Goal: Information Seeking & Learning: Learn about a topic

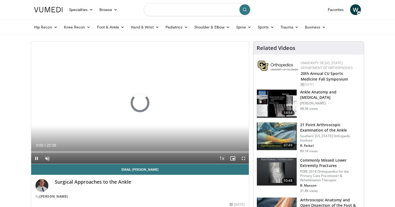
click at [167, 13] on input "Search topics, interventions" at bounding box center [198, 9] width 108 height 13
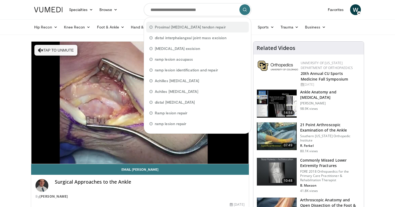
click at [174, 27] on span "Proximal hamstring tendon repair" at bounding box center [190, 26] width 71 height 5
type input "**********"
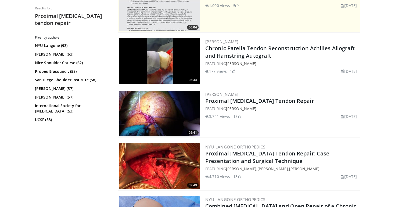
scroll to position [129, 0]
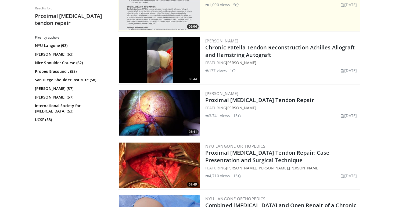
click at [183, 112] on img at bounding box center [159, 113] width 81 height 46
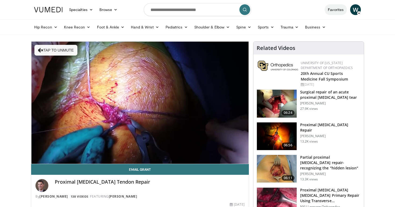
click at [335, 9] on link "Favorites" at bounding box center [336, 9] width 22 height 11
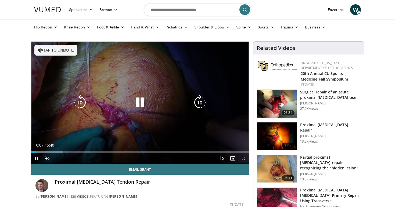
click at [45, 52] on button "Tap to unmute" at bounding box center [55, 50] width 43 height 11
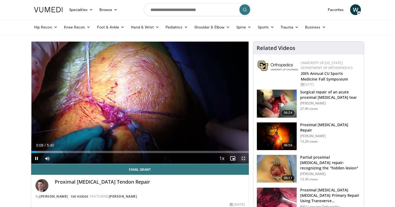
click at [244, 157] on span "Video Player" at bounding box center [243, 158] width 11 height 11
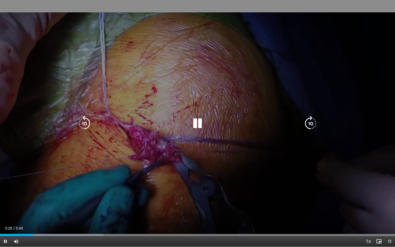
click at [194, 115] on div "10 seconds Tap to unmute" at bounding box center [197, 123] width 395 height 247
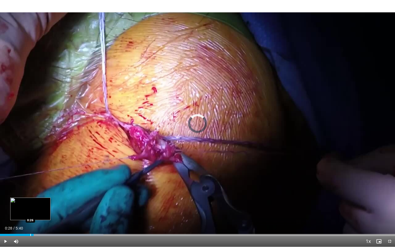
click at [30, 207] on div "Loaded : 26.17% 0:28 0:26" at bounding box center [197, 233] width 395 height 5
click at [27, 207] on div "Progress Bar" at bounding box center [27, 235] width 1 height 2
click at [20, 207] on div "Progress Bar" at bounding box center [20, 235] width 1 height 2
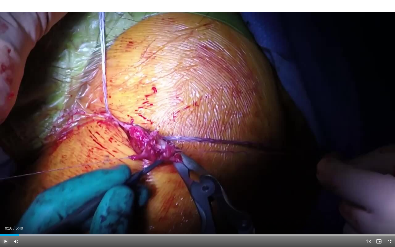
click at [5, 207] on span "Video Player" at bounding box center [5, 241] width 11 height 11
click at [6, 207] on span "Video Player" at bounding box center [5, 241] width 11 height 11
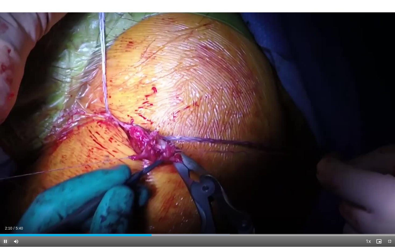
click at [6, 207] on span "Video Player" at bounding box center [5, 241] width 11 height 11
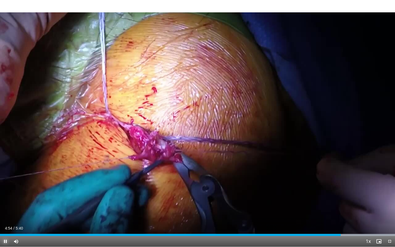
click at [7, 207] on span "Video Player" at bounding box center [5, 241] width 11 height 11
click at [7, 207] on div "Progress Bar" at bounding box center [7, 235] width 1 height 2
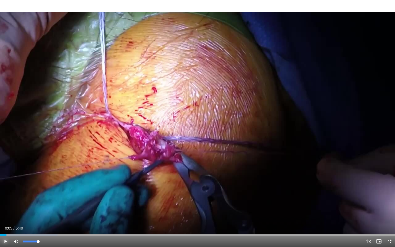
click at [11, 207] on div "Progress Bar" at bounding box center [29, 235] width 58 height 2
click at [15, 207] on div "Progress Bar" at bounding box center [15, 235] width 1 height 2
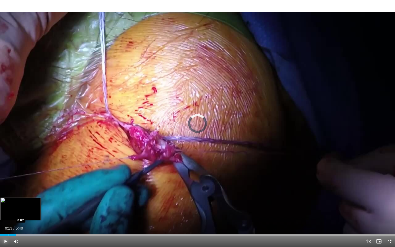
click at [9, 207] on div "Progress Bar" at bounding box center [9, 235] width 1 height 2
click at [5, 207] on span "Video Player" at bounding box center [5, 241] width 11 height 11
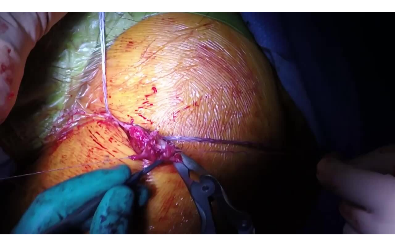
click at [5, 207] on video-js "**********" at bounding box center [197, 123] width 395 height 247
click at [2, 207] on video-js "**********" at bounding box center [197, 123] width 395 height 247
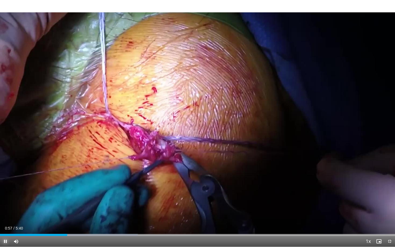
click at [4, 207] on span "Video Player" at bounding box center [5, 241] width 11 height 11
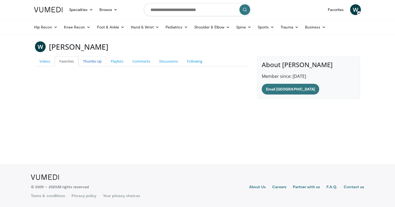
click at [87, 66] on link "Thumbs Up" at bounding box center [93, 61] width 28 height 10
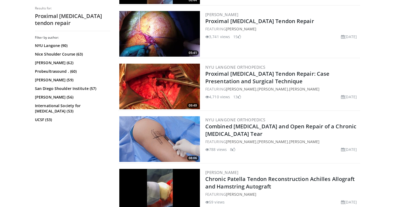
scroll to position [209, 0]
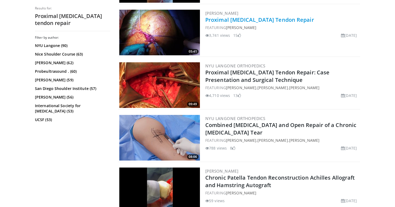
click at [228, 18] on link "Proximal [MEDICAL_DATA] Tendon Repair" at bounding box center [260, 19] width 109 height 7
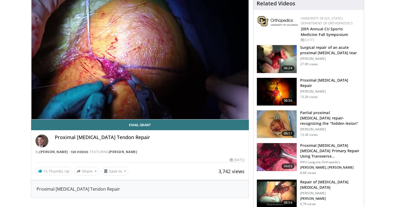
scroll to position [81, 0]
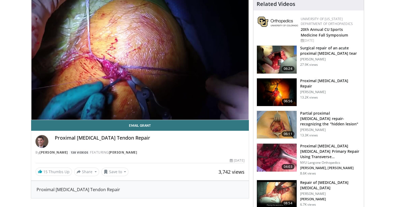
click at [282, 88] on img at bounding box center [277, 93] width 40 height 28
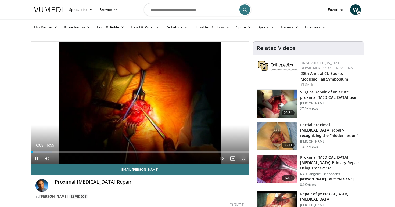
click at [243, 158] on span "Video Player" at bounding box center [243, 158] width 11 height 11
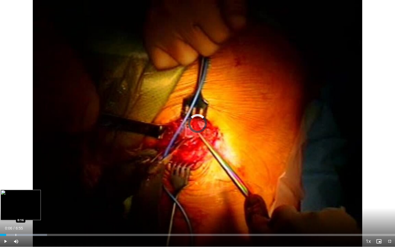
click at [16, 207] on div "Loaded : 11.92% 0:06 0:16" at bounding box center [197, 233] width 395 height 5
click at [27, 207] on div "Loaded : 16.69% 0:28 0:28" at bounding box center [197, 233] width 395 height 5
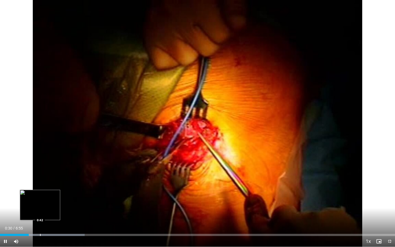
click at [40, 207] on div "Progress Bar" at bounding box center [40, 235] width 1 height 2
click at [53, 207] on div "Progress Bar" at bounding box center [53, 235] width 1 height 2
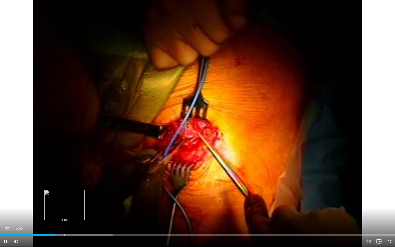
click at [68, 207] on div "Loaded : 28.62% 0:57 1:07" at bounding box center [197, 233] width 395 height 5
click at [79, 207] on div "Progress Bar" at bounding box center [79, 235] width 1 height 2
click at [89, 207] on div "Loaded : 35.78% 1:26 1:34" at bounding box center [197, 233] width 395 height 5
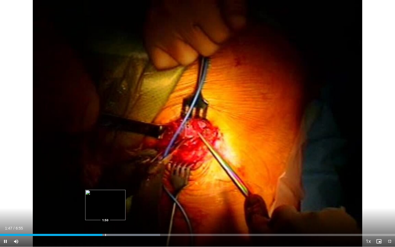
click at [105, 207] on div "Loaded : 40.55% 1:47 1:50" at bounding box center [197, 233] width 395 height 5
click at [114, 207] on div "Loaded : 42.94% 1:59 1:59" at bounding box center [197, 233] width 395 height 5
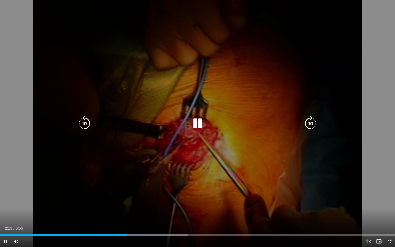
click at [80, 128] on icon "Video Player" at bounding box center [84, 123] width 15 height 15
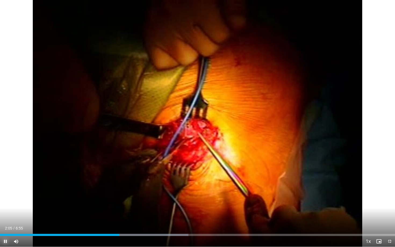
click at [7, 207] on span "Video Player" at bounding box center [5, 241] width 11 height 11
click at [5, 207] on span "Video Player" at bounding box center [5, 241] width 11 height 11
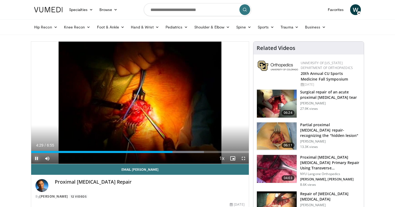
click at [38, 158] on span "Video Player" at bounding box center [36, 158] width 11 height 11
click at [39, 157] on span "Video Player" at bounding box center [36, 158] width 11 height 11
click at [278, 165] on img at bounding box center [277, 169] width 40 height 28
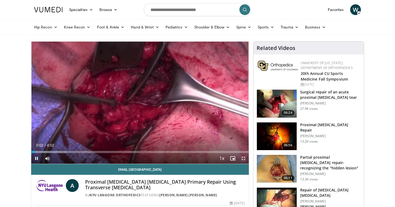
click at [245, 160] on span "Video Player" at bounding box center [243, 158] width 11 height 11
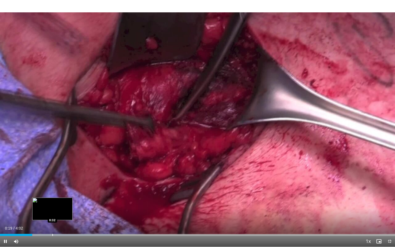
click at [52, 207] on div "Progress Bar" at bounding box center [52, 235] width 1 height 2
click at [61, 207] on div "Progress Bar" at bounding box center [61, 235] width 1 height 2
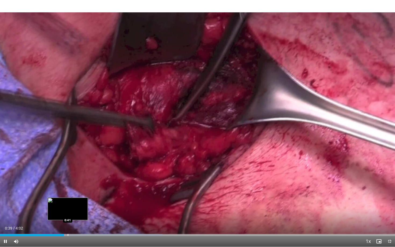
click at [68, 207] on div "Progress Bar" at bounding box center [68, 235] width 1 height 2
click at [73, 207] on div "Progress Bar" at bounding box center [73, 235] width 1 height 2
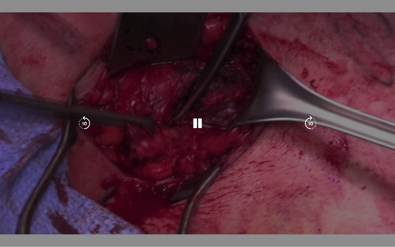
click at [79, 207] on video-js "**********" at bounding box center [197, 123] width 395 height 247
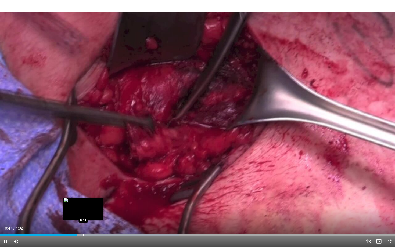
click at [83, 207] on div "Loaded : 45.29% 0:47 0:51" at bounding box center [197, 233] width 395 height 5
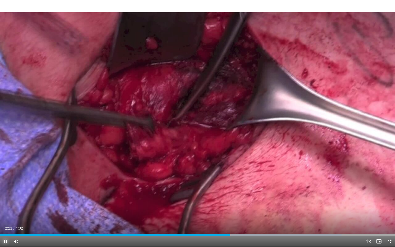
click at [8, 207] on span "Video Player" at bounding box center [5, 241] width 11 height 11
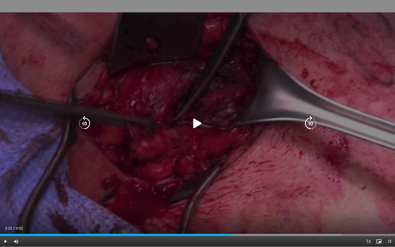
click at [92, 128] on div "Video Player" at bounding box center [197, 123] width 237 height 11
click at [87, 125] on icon "Video Player" at bounding box center [84, 123] width 15 height 15
click at [88, 120] on icon "Video Player" at bounding box center [84, 123] width 15 height 15
click at [189, 119] on div "Video Player" at bounding box center [197, 123] width 237 height 11
click at [199, 124] on icon "Video Player" at bounding box center [197, 123] width 15 height 15
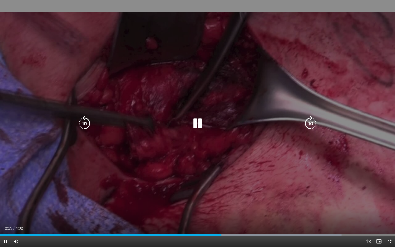
click at [198, 124] on icon "Video Player" at bounding box center [197, 123] width 15 height 15
click at [196, 121] on icon "Video Player" at bounding box center [197, 123] width 15 height 15
click at [198, 120] on icon "Video Player" at bounding box center [197, 123] width 15 height 15
